Goal: Complete application form

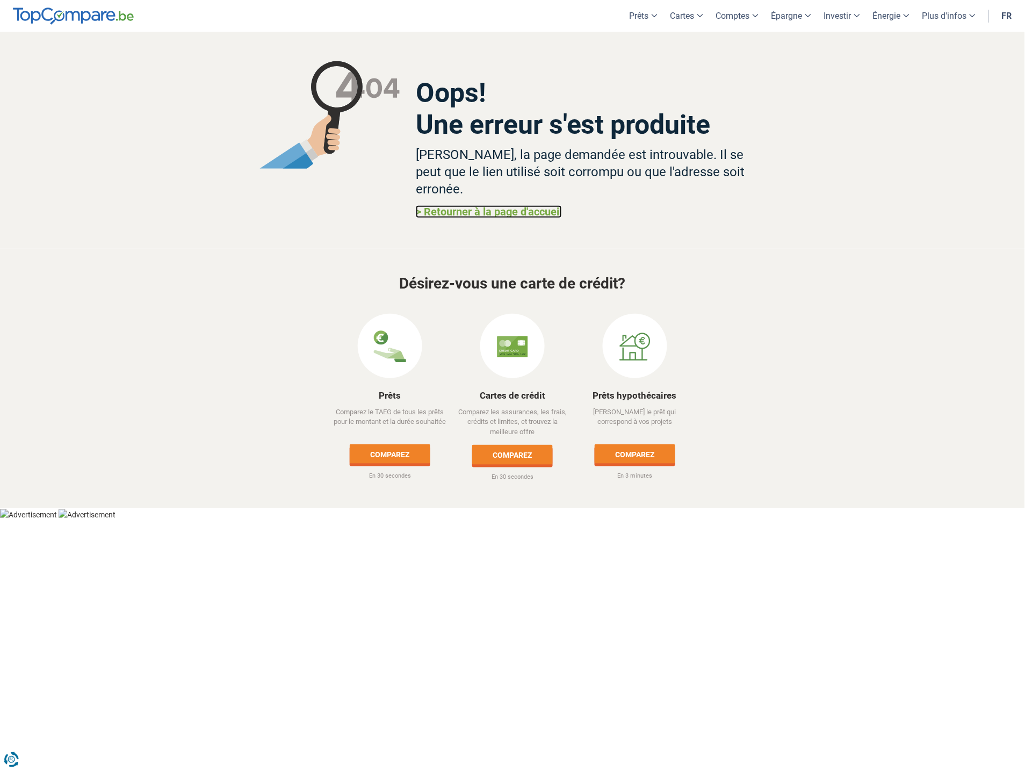
click at [466, 205] on link "> Retourner à la page d'accueil" at bounding box center [489, 211] width 146 height 13
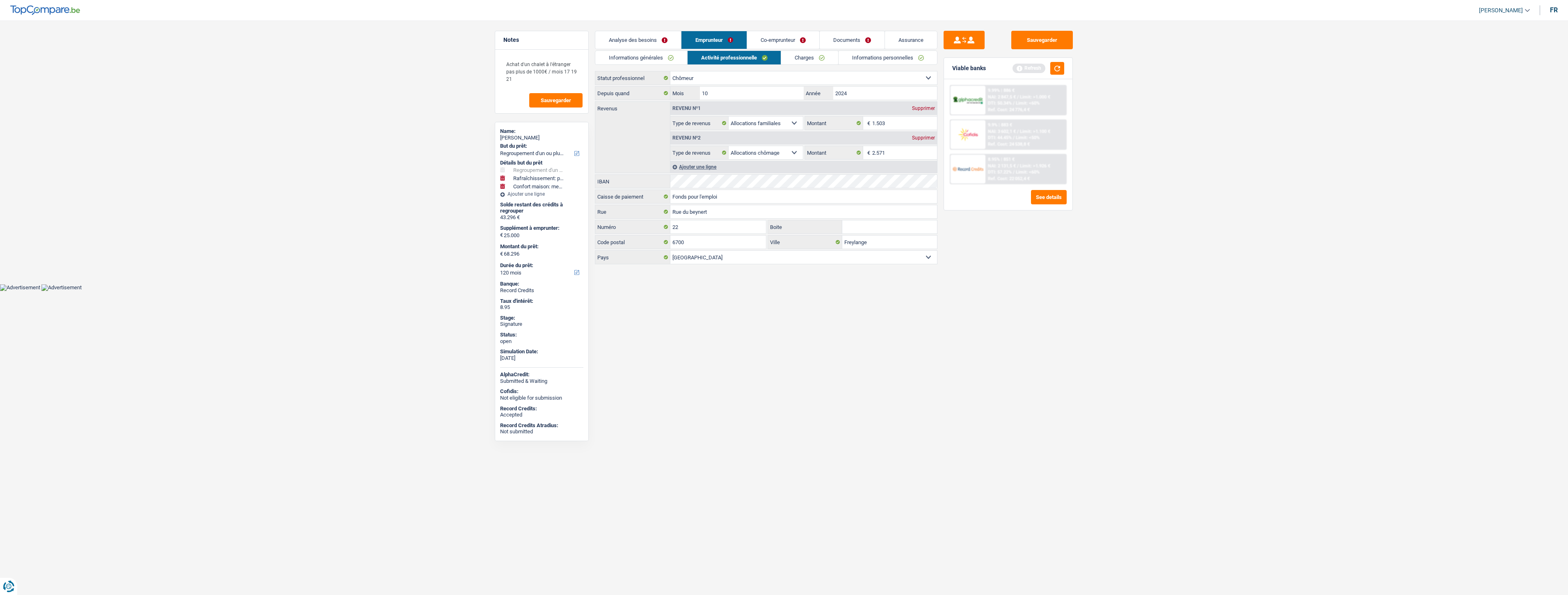
select select "refinancing"
select select "houseOrGarden"
select select "household"
select select "120"
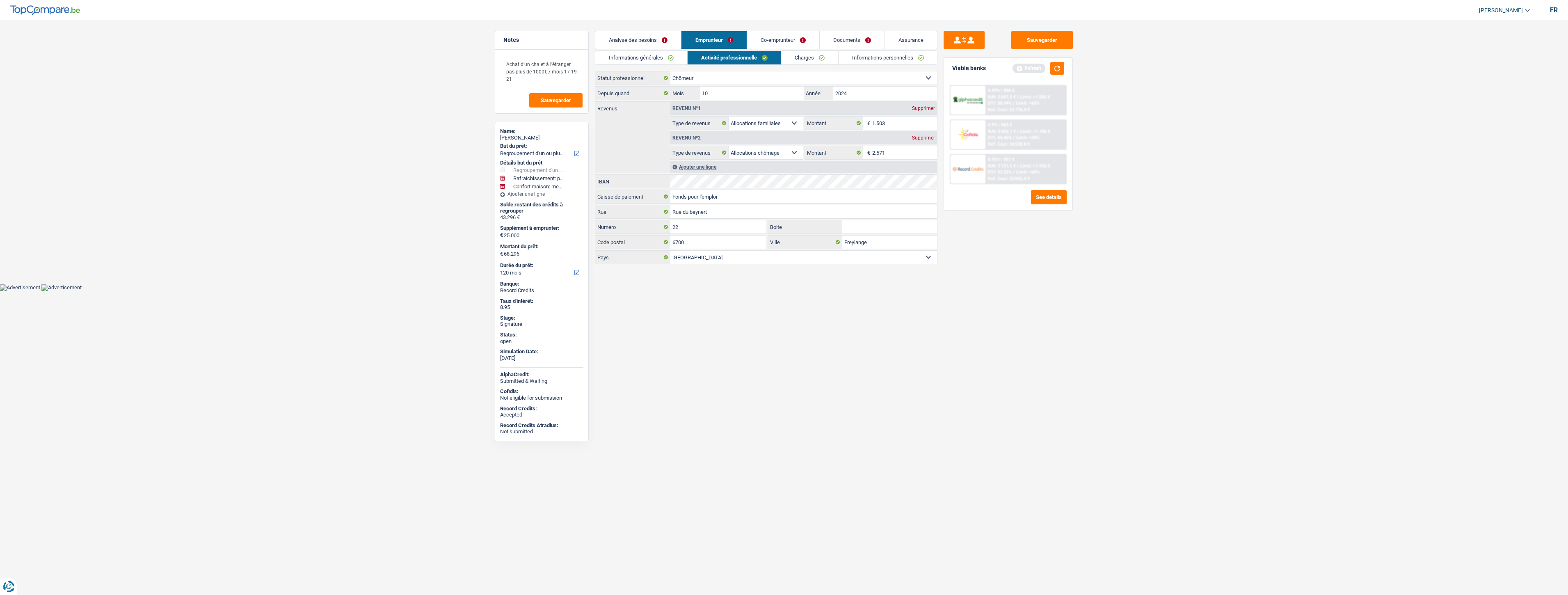
select select "unemployed"
select select "familyAllowances"
select select "unemployment"
select select "BE"
select select "rents"
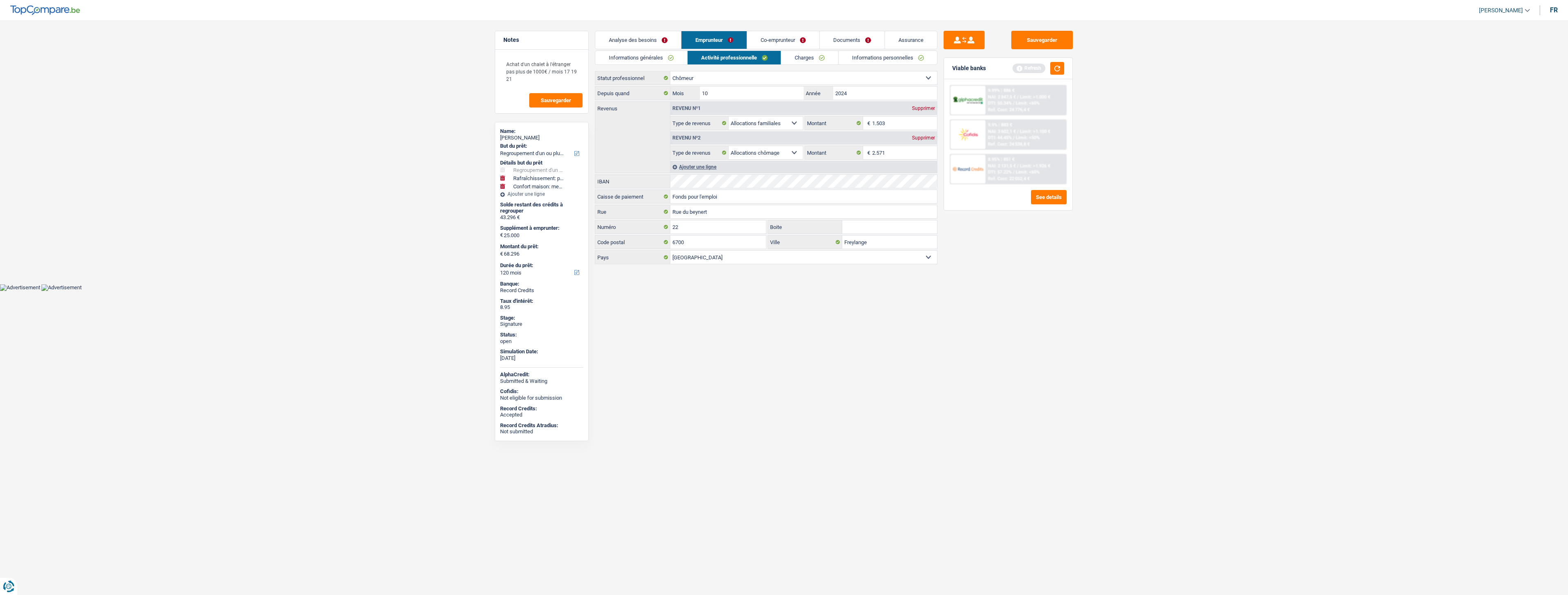
select select "BE"
select select "carLoan"
select select "60"
select select "carLoan"
select select "60"
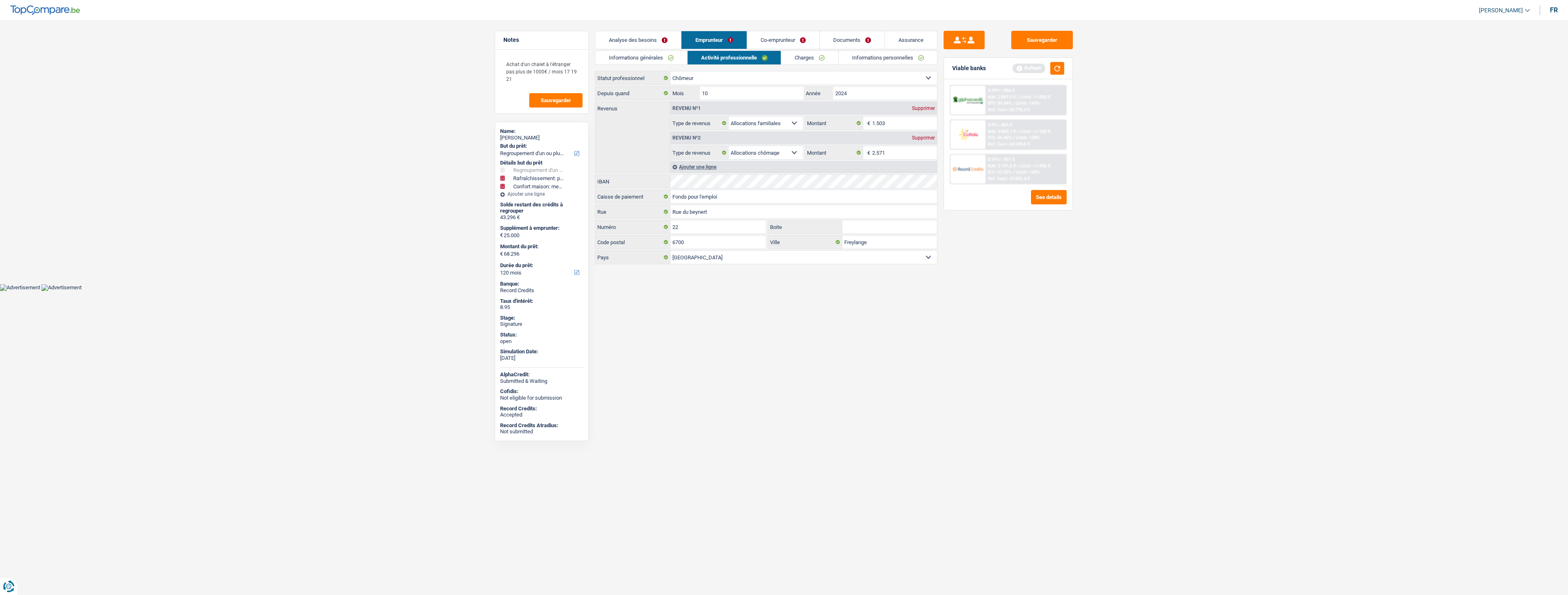
click at [808, 66] on div "Informations générales Activité professionnelle Charges Informations personnell…" at bounding box center [766, 158] width 343 height 215
click at [807, 59] on link "Charges" at bounding box center [809, 58] width 57 height 14
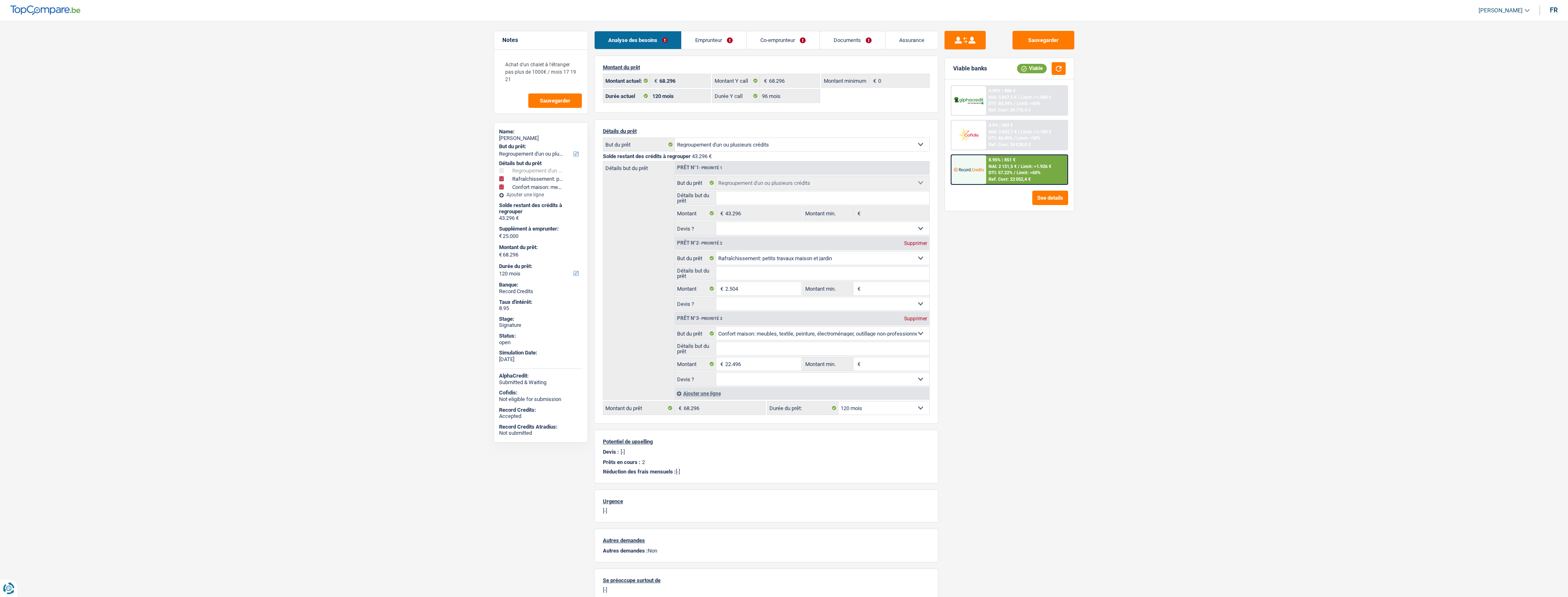
select select "refinancing"
select select "houseOrGarden"
select select "household"
select select "120"
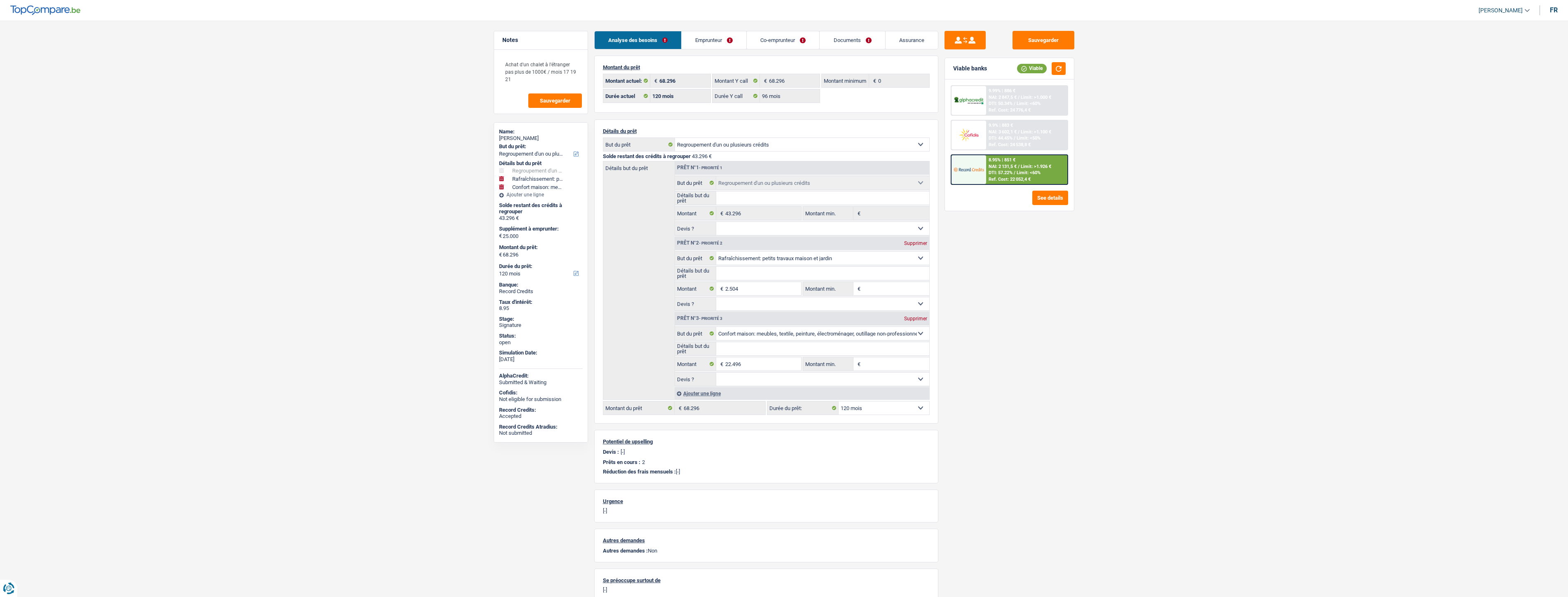
select select "120"
select select "96"
select select "refinancing"
select select "houseOrGarden"
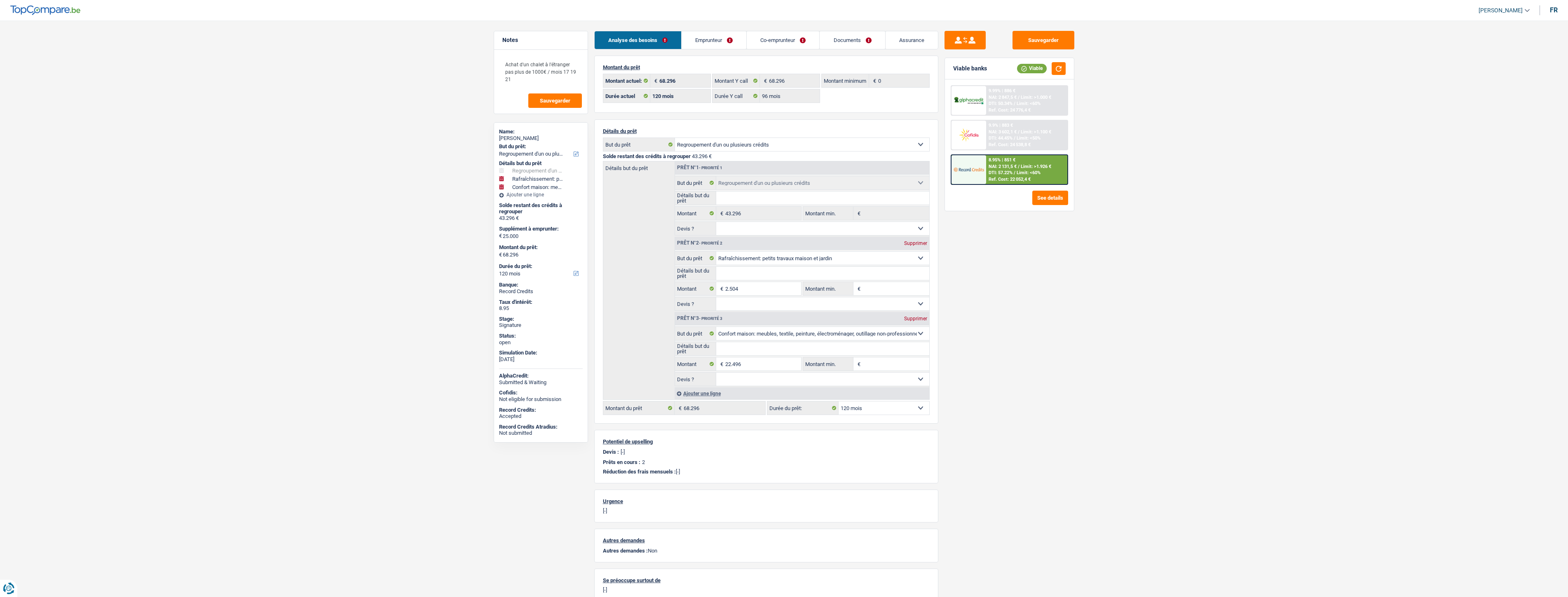
select select "household"
select select "120"
click at [854, 42] on link "Documents" at bounding box center [852, 40] width 65 height 18
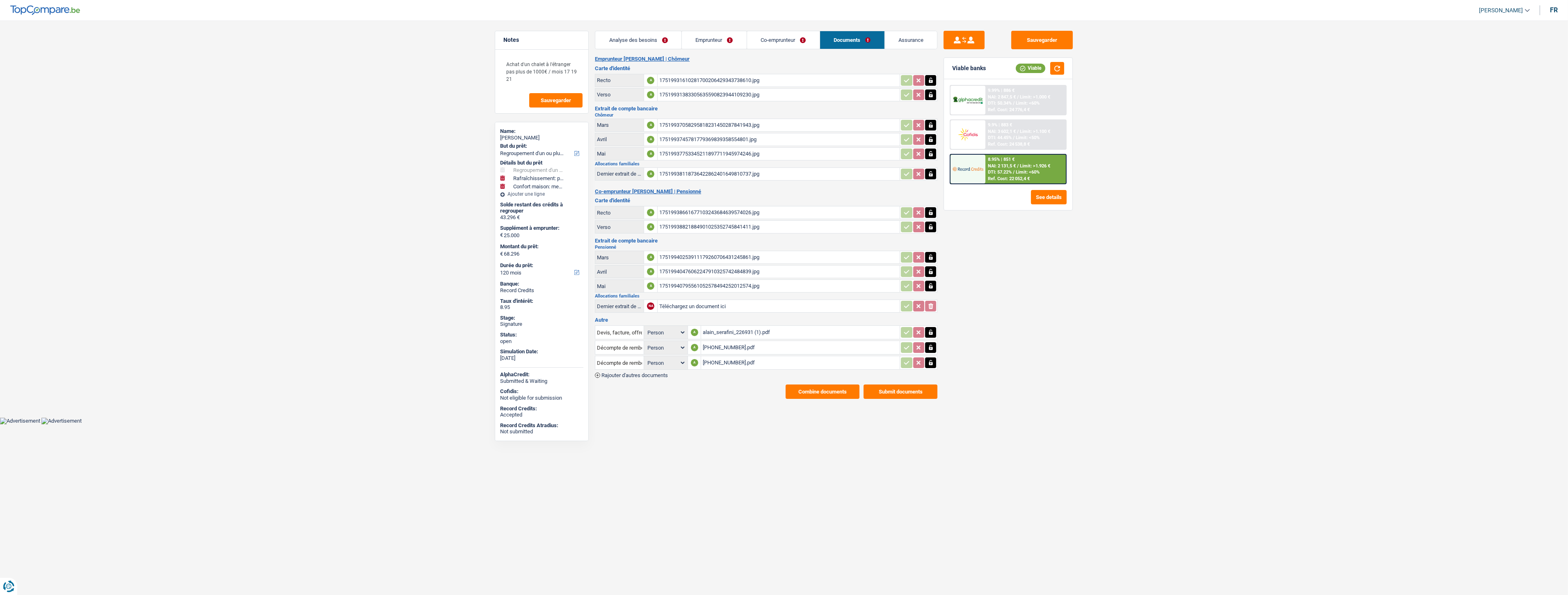
click at [653, 40] on link "Analyse des besoins" at bounding box center [638, 40] width 86 height 18
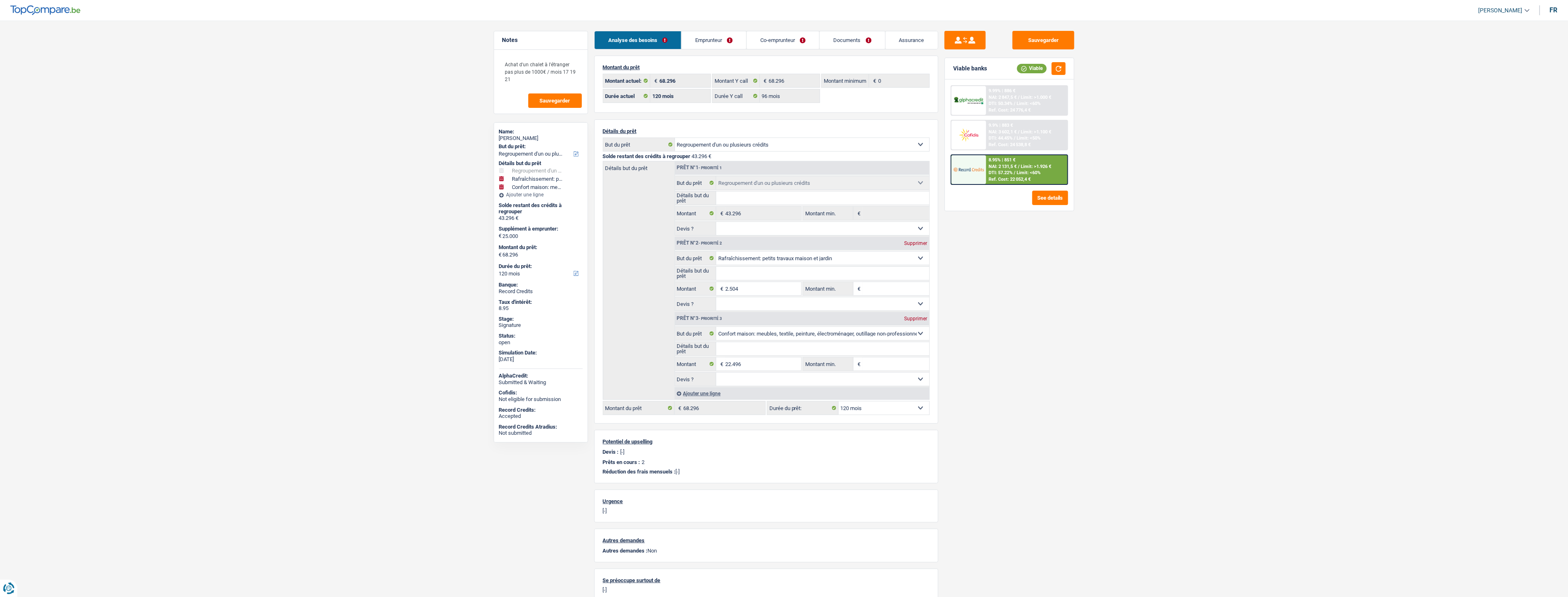
click at [703, 43] on link "Emprunteur" at bounding box center [714, 40] width 64 height 18
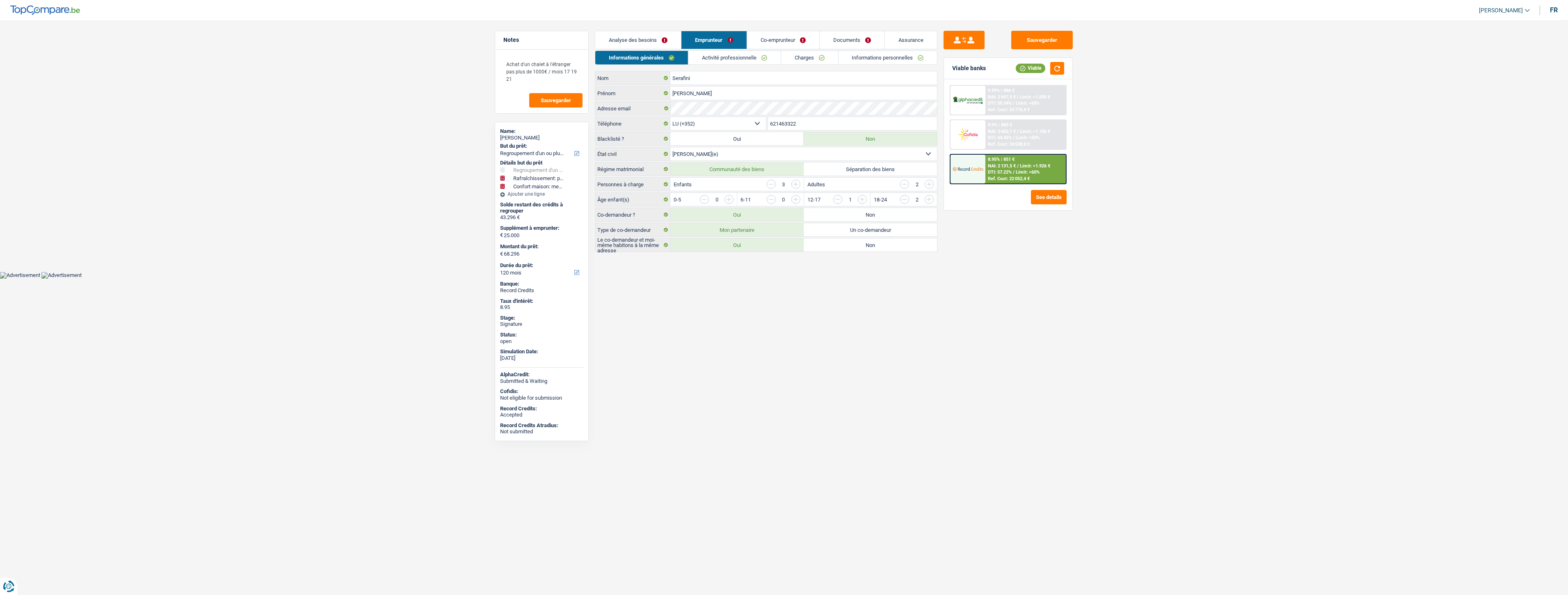
click at [802, 57] on link "Charges" at bounding box center [809, 58] width 57 height 14
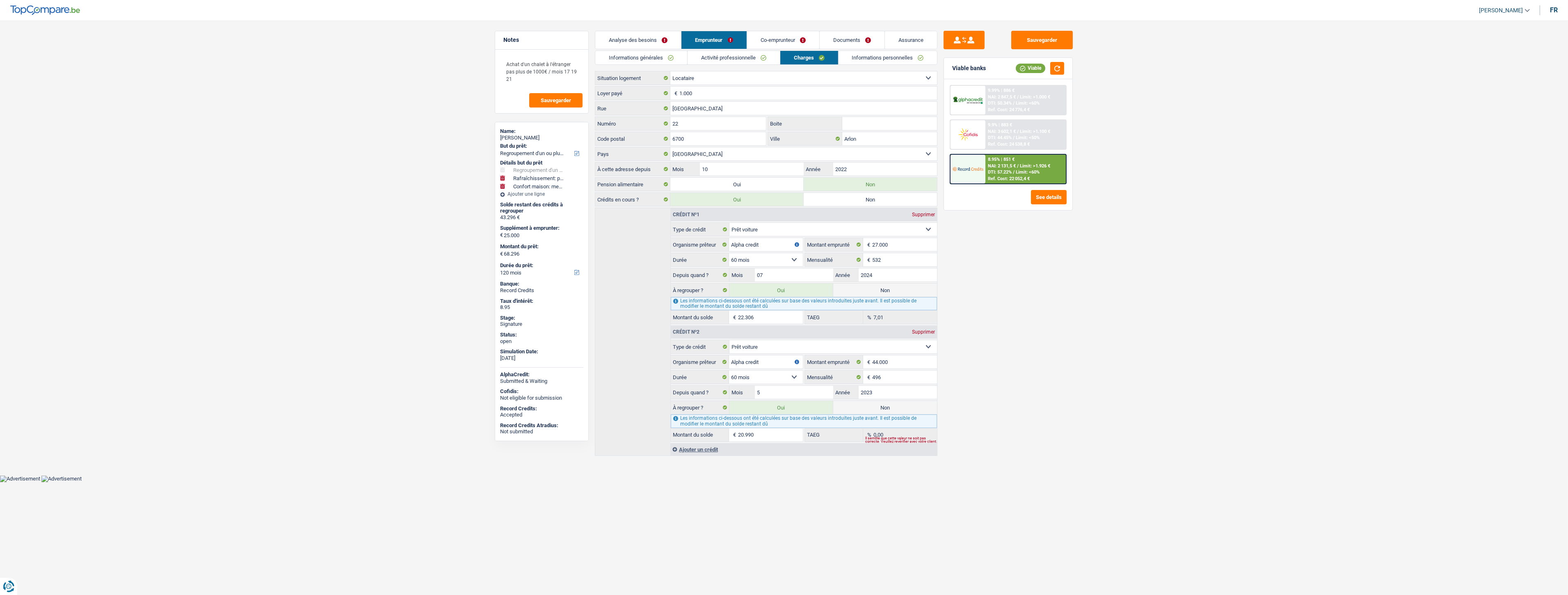
click at [639, 37] on link "Analyse des besoins" at bounding box center [638, 40] width 85 height 18
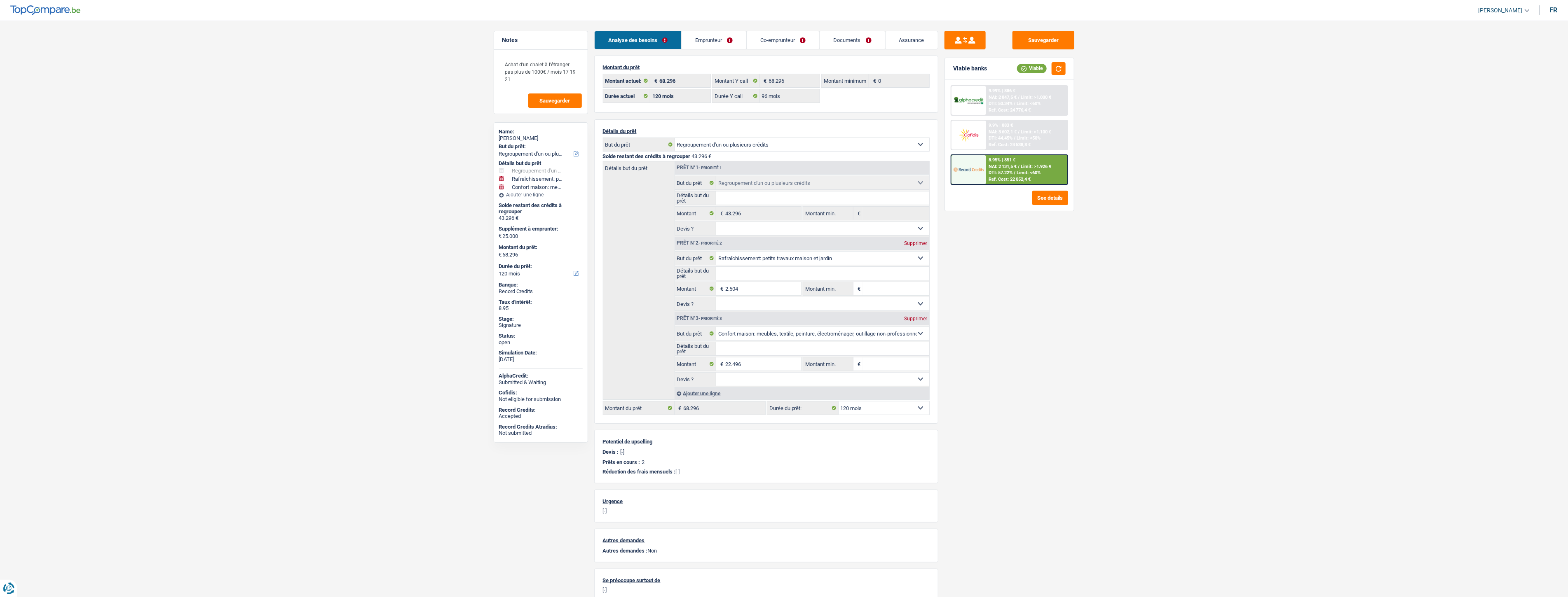
click at [922, 42] on link "Assurance" at bounding box center [912, 40] width 52 height 18
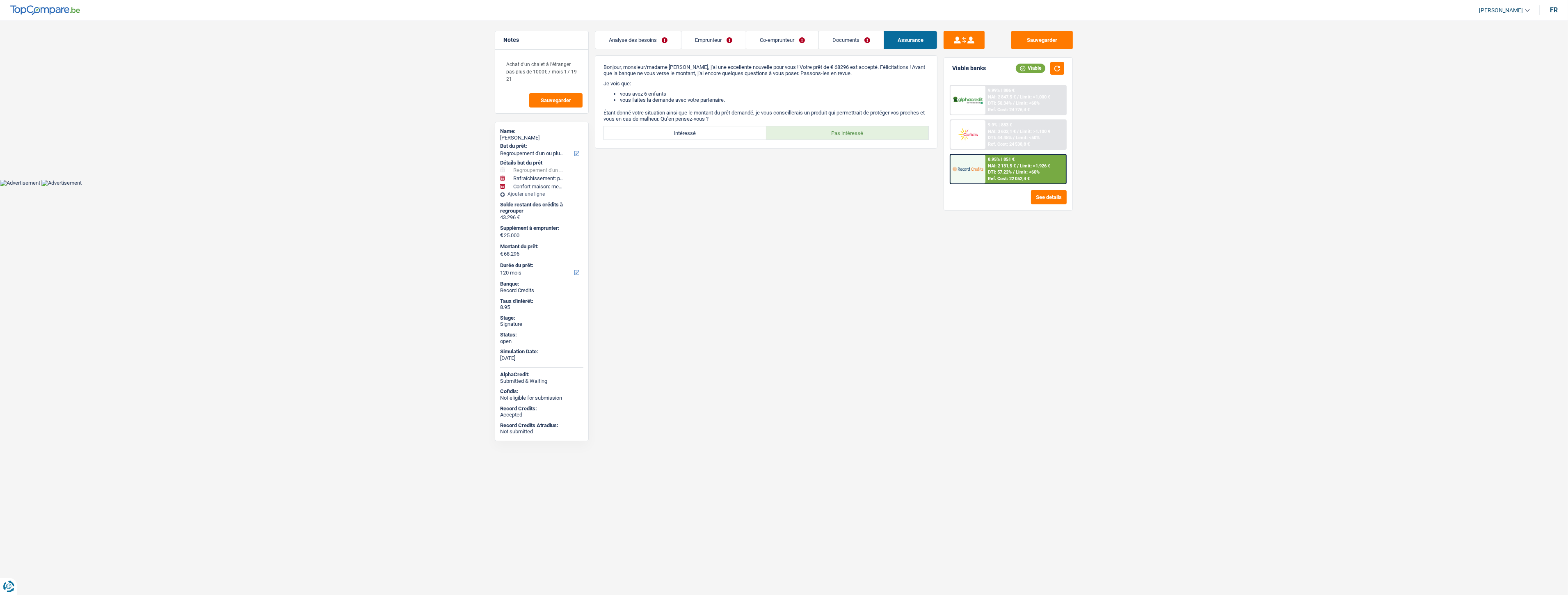
click at [634, 37] on link "Analyse des besoins" at bounding box center [638, 40] width 85 height 18
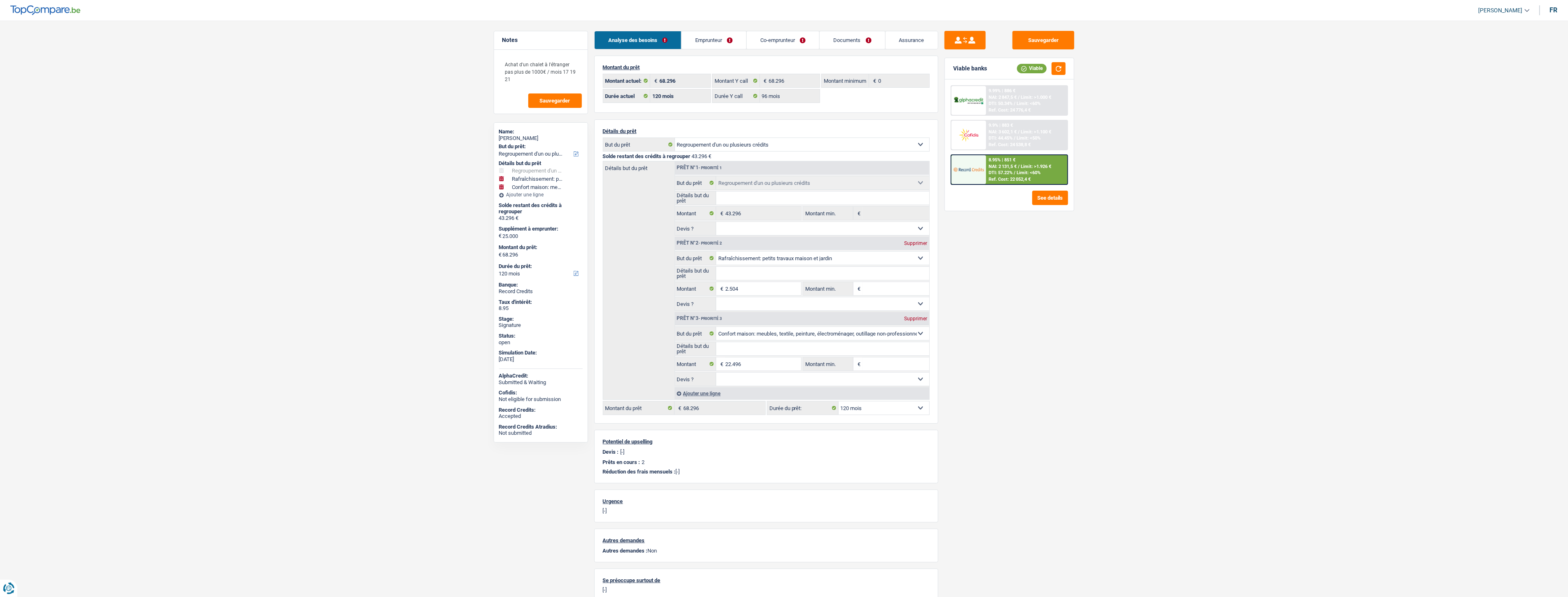
click at [868, 47] on link "Documents" at bounding box center [852, 40] width 65 height 18
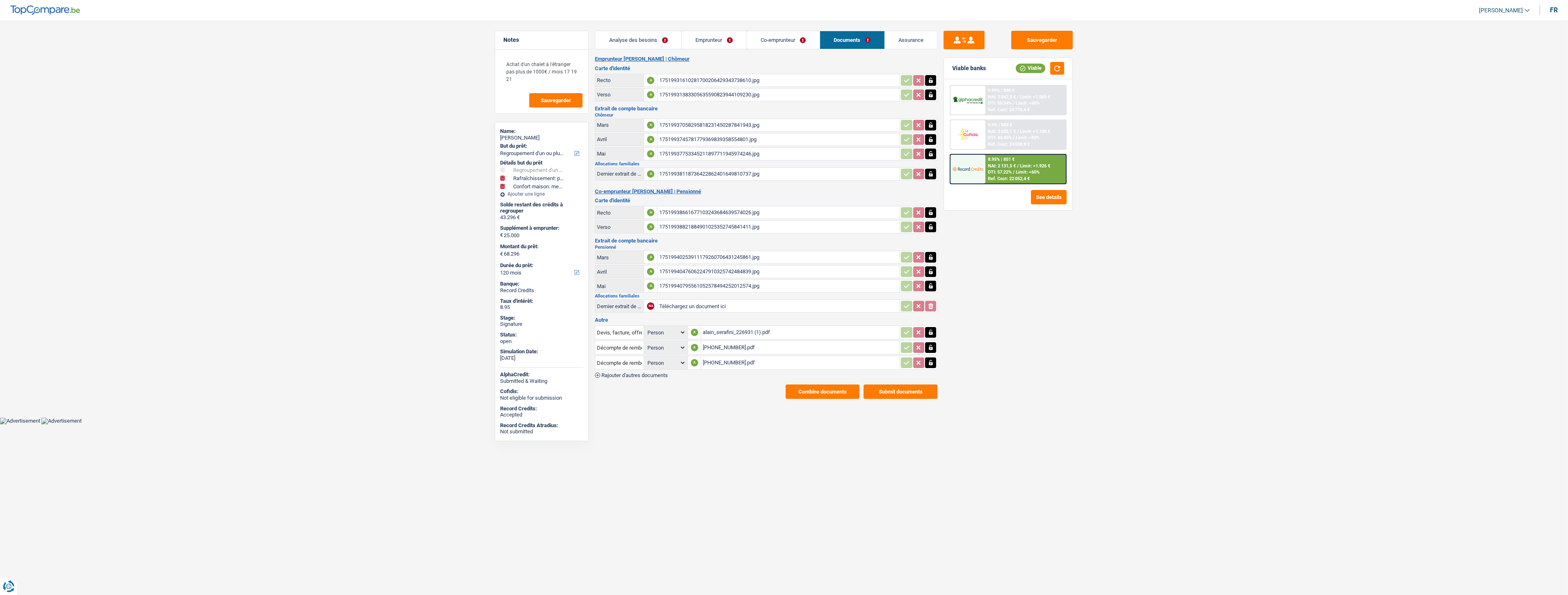
click at [616, 40] on link "Analyse des besoins" at bounding box center [638, 40] width 86 height 18
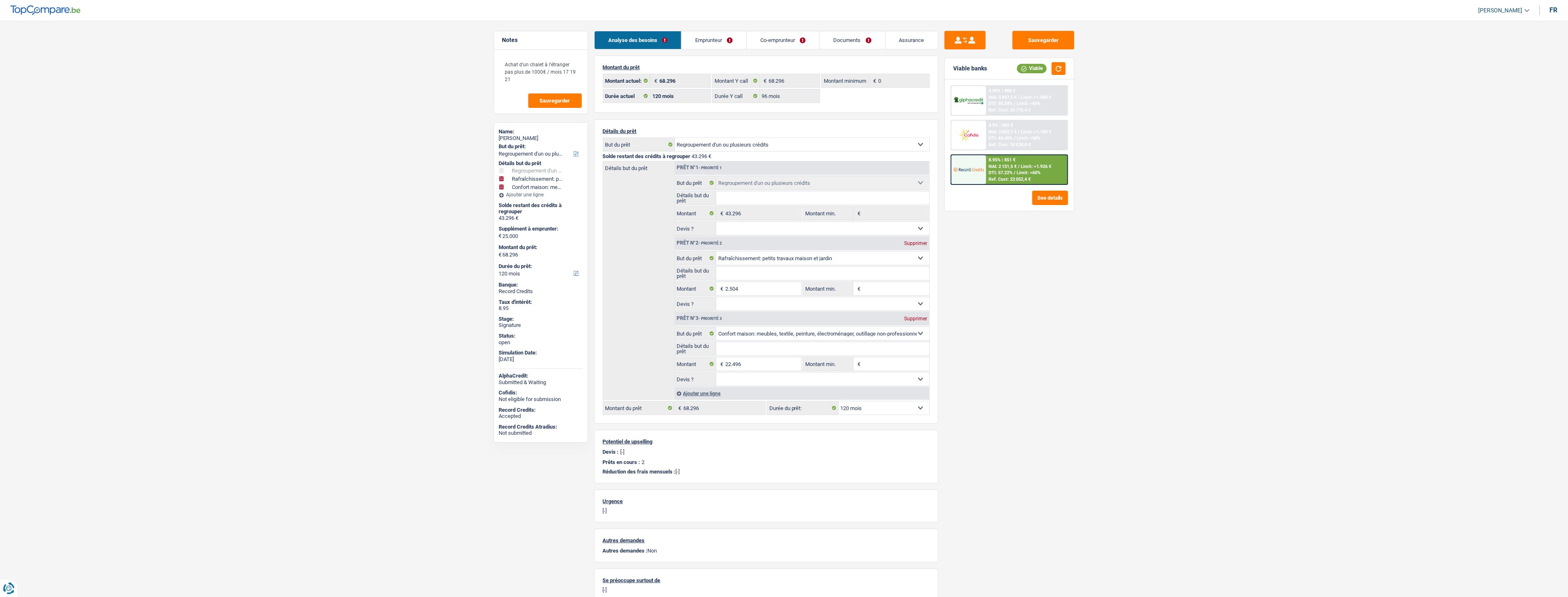
click at [856, 40] on link "Documents" at bounding box center [852, 40] width 65 height 18
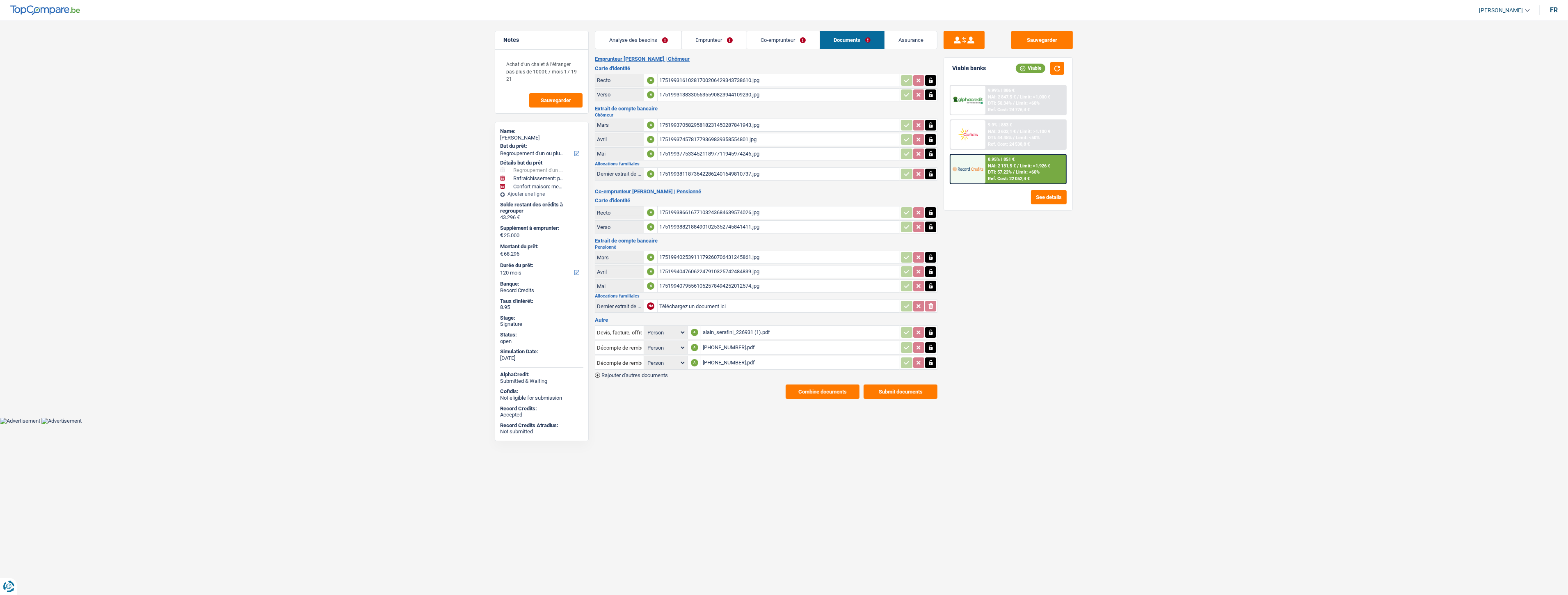
click at [645, 41] on link "Analyse des besoins" at bounding box center [638, 40] width 86 height 18
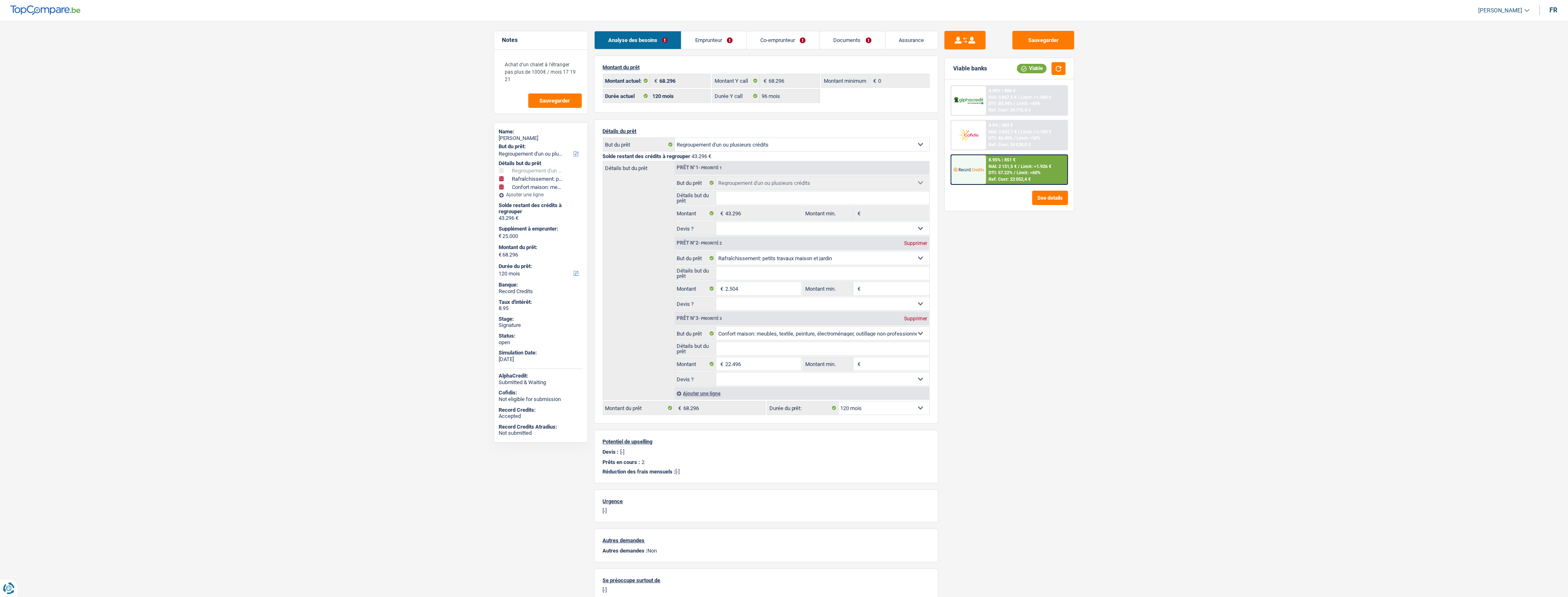
click at [712, 34] on link "Emprunteur" at bounding box center [714, 40] width 64 height 18
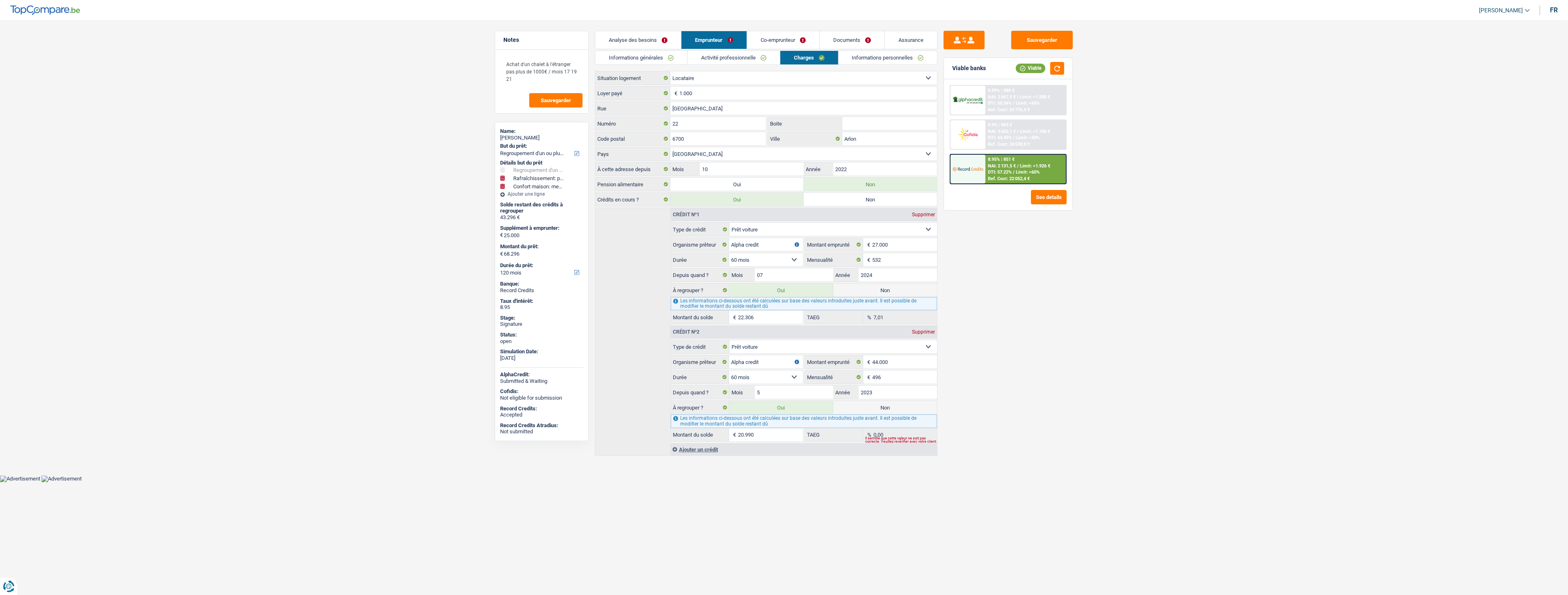
click at [655, 63] on link "Informations générales" at bounding box center [641, 58] width 92 height 14
